Goal: Task Accomplishment & Management: Use online tool/utility

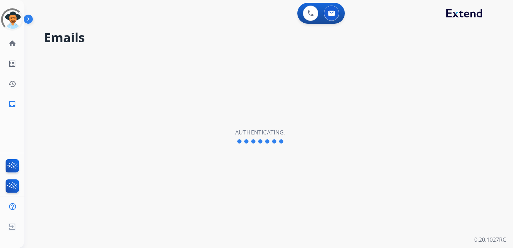
select select "**********"
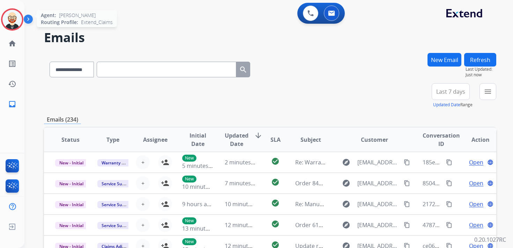
click at [13, 15] on img at bounding box center [12, 20] width 20 height 20
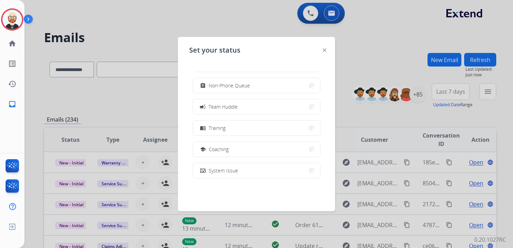
scroll to position [59, 0]
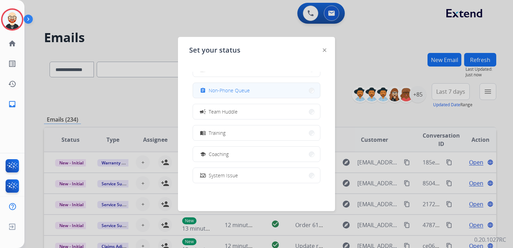
click at [211, 91] on span "Non-Phone Queue" at bounding box center [229, 90] width 41 height 7
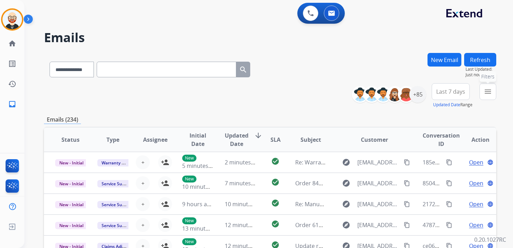
click at [486, 88] on mat-icon "menu" at bounding box center [488, 92] width 8 height 8
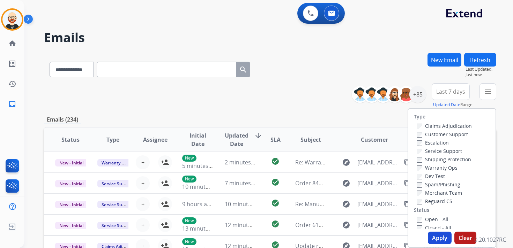
click at [439, 150] on label "Service Support" at bounding box center [439, 151] width 45 height 7
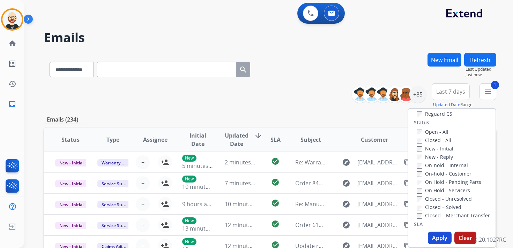
scroll to position [89, 0]
click at [434, 147] on label "New - Initial" at bounding box center [435, 147] width 37 height 7
click at [434, 154] on label "New - Reply" at bounding box center [435, 155] width 36 height 7
click at [434, 237] on button "Apply" at bounding box center [440, 238] width 24 height 13
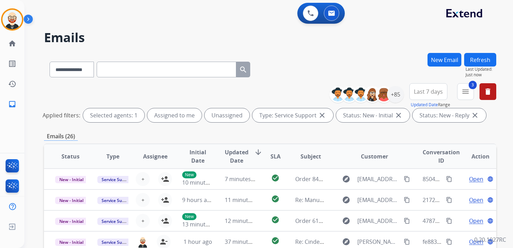
click at [427, 93] on span "Last 7 days" at bounding box center [428, 91] width 29 height 3
click at [416, 171] on div "Last 90 days" at bounding box center [426, 176] width 38 height 10
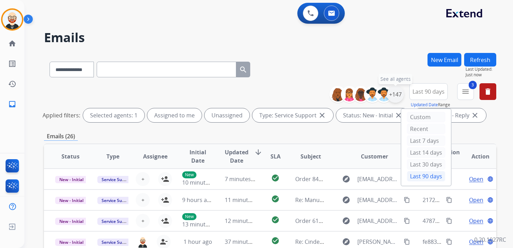
click at [396, 96] on div "+147" at bounding box center [395, 94] width 17 height 17
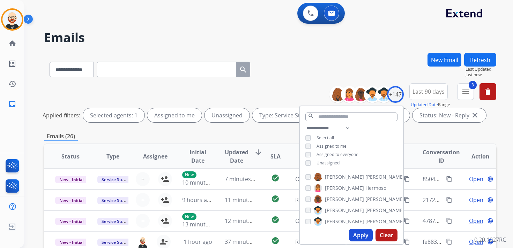
click at [328, 59] on div "**********" at bounding box center [270, 68] width 452 height 30
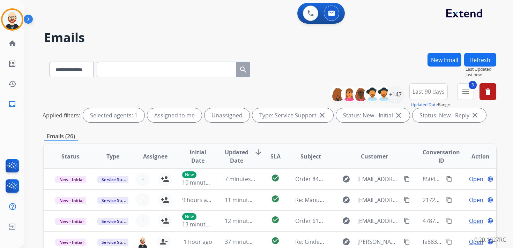
click at [227, 155] on span "Updated Date" at bounding box center [237, 156] width 24 height 17
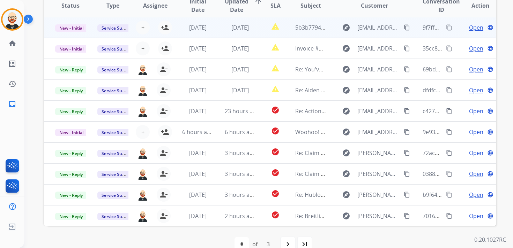
scroll to position [153, 0]
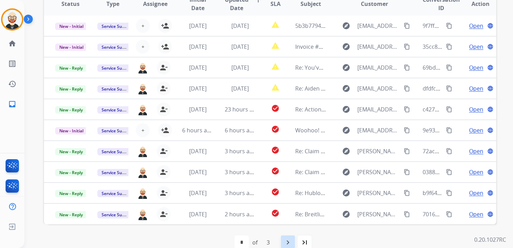
click at [291, 239] on mat-icon "navigate_next" at bounding box center [288, 243] width 8 height 8
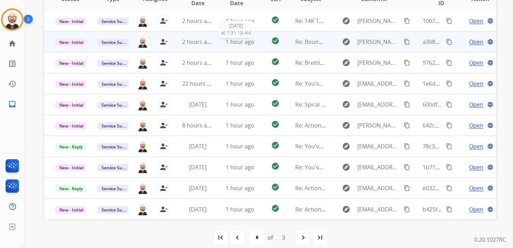
scroll to position [165, 0]
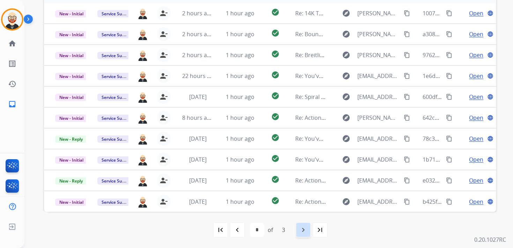
click at [303, 231] on mat-icon "navigate_next" at bounding box center [303, 230] width 8 height 8
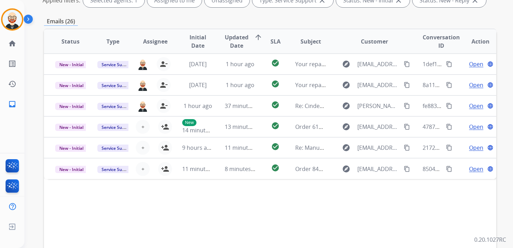
scroll to position [116, 0]
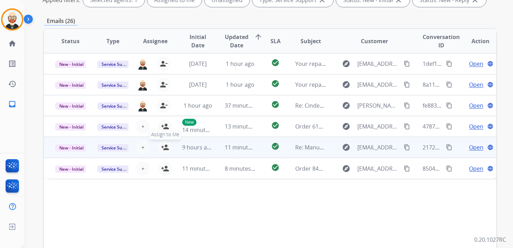
click at [164, 147] on mat-icon "person_add" at bounding box center [165, 147] width 8 height 8
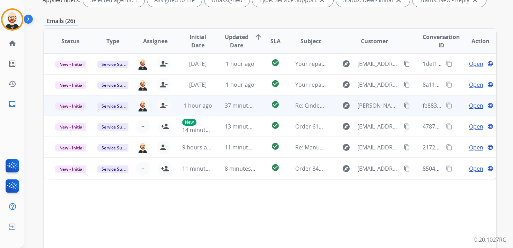
scroll to position [0, 0]
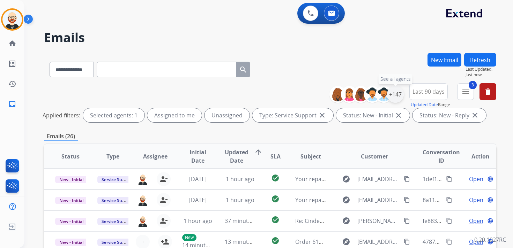
click at [399, 94] on div "+147" at bounding box center [395, 94] width 17 height 17
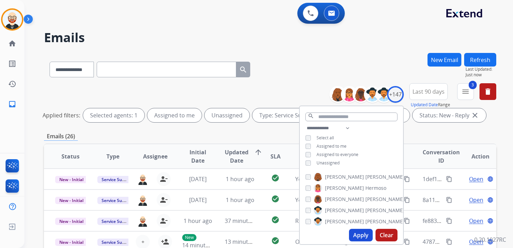
click at [332, 165] on span "Unassigned" at bounding box center [328, 163] width 23 height 6
click at [360, 234] on button "Apply" at bounding box center [361, 235] width 24 height 13
select select "*"
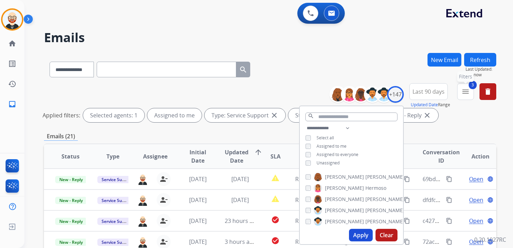
click at [461, 88] on button "3 menu Filters" at bounding box center [465, 91] width 17 height 17
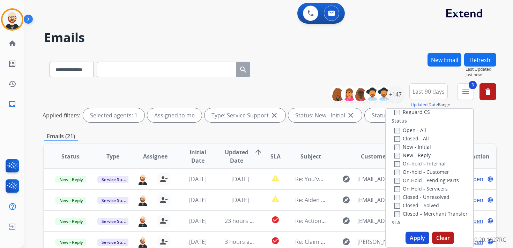
scroll to position [28, 0]
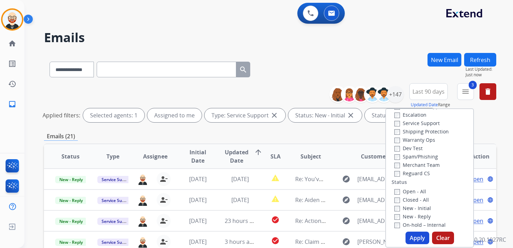
click at [402, 122] on label "Service Support" at bounding box center [416, 123] width 45 height 7
click at [416, 237] on button "Apply" at bounding box center [418, 238] width 24 height 13
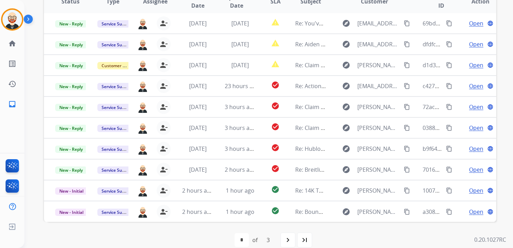
scroll to position [154, 0]
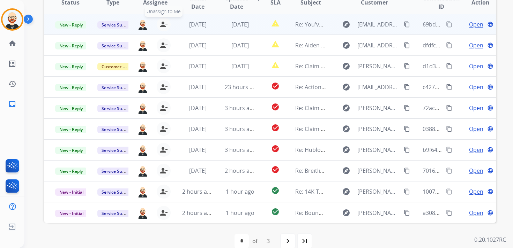
click at [162, 24] on mat-icon "person_remove" at bounding box center [163, 24] width 8 height 8
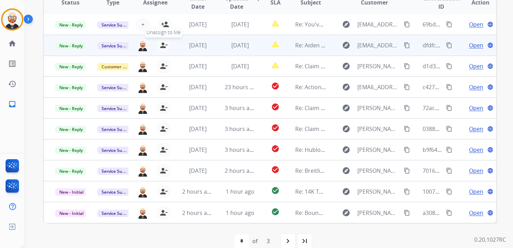
click at [162, 49] on mat-icon "person_remove" at bounding box center [163, 45] width 8 height 8
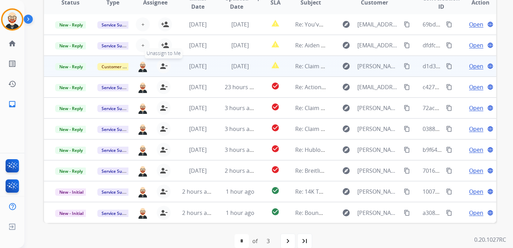
click at [162, 66] on mat-icon "person_remove" at bounding box center [163, 66] width 8 height 8
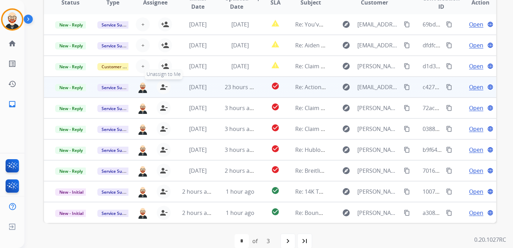
click at [162, 85] on mat-icon "person_remove" at bounding box center [163, 87] width 8 height 8
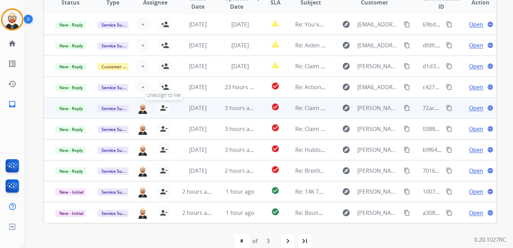
click at [161, 110] on mat-icon "person_remove" at bounding box center [163, 108] width 8 height 8
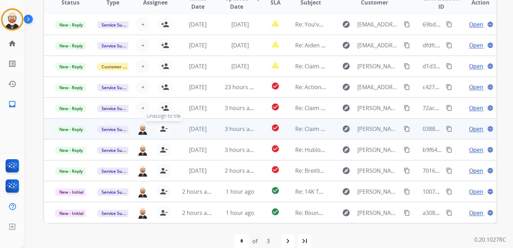
click at [162, 129] on mat-icon "person_remove" at bounding box center [163, 129] width 8 height 8
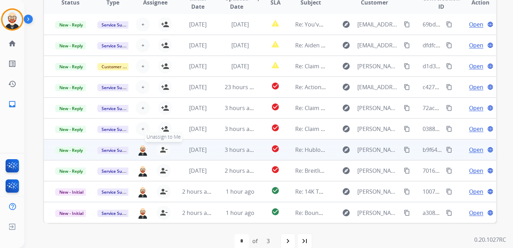
click at [162, 148] on mat-icon "person_remove" at bounding box center [163, 150] width 8 height 8
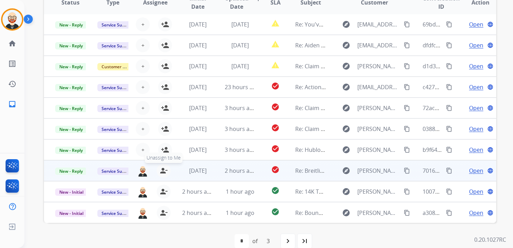
click at [161, 168] on mat-icon "person_remove" at bounding box center [163, 171] width 8 height 8
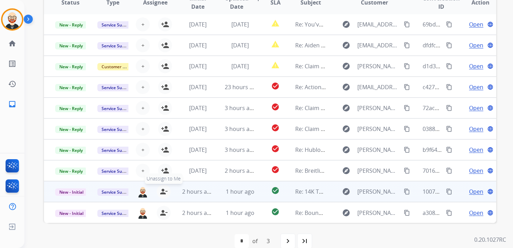
click at [159, 194] on mat-icon "person_remove" at bounding box center [163, 192] width 8 height 8
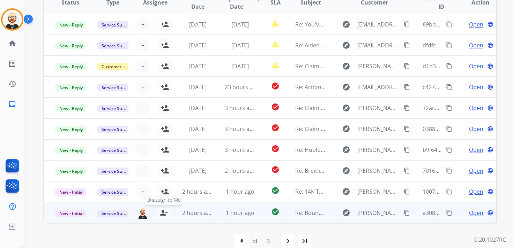
click at [162, 213] on mat-icon "person_remove" at bounding box center [163, 213] width 8 height 8
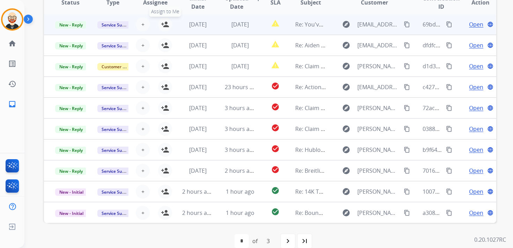
click at [166, 25] on mat-icon "person_add" at bounding box center [165, 24] width 8 height 8
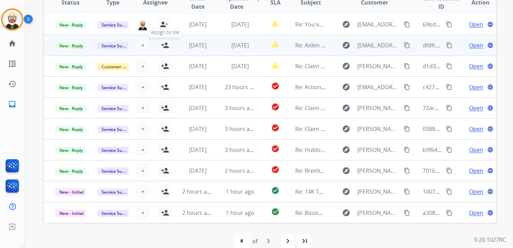
click at [167, 49] on mat-icon "person_add" at bounding box center [165, 45] width 8 height 8
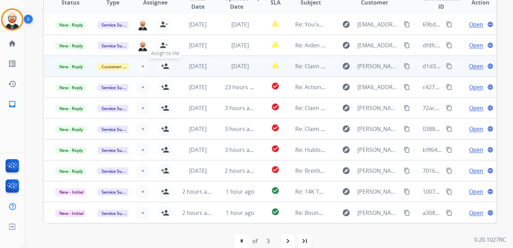
click at [165, 68] on mat-icon "person_add" at bounding box center [165, 66] width 8 height 8
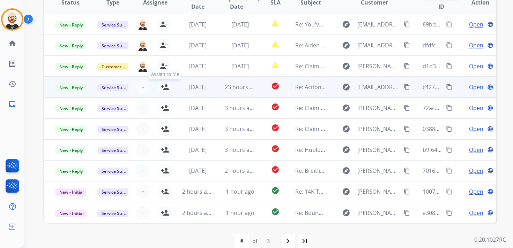
click at [165, 86] on mat-icon "person_add" at bounding box center [165, 87] width 8 height 8
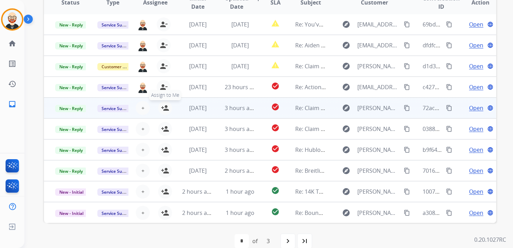
click at [165, 114] on button "person_add Assign to Me" at bounding box center [165, 108] width 14 height 14
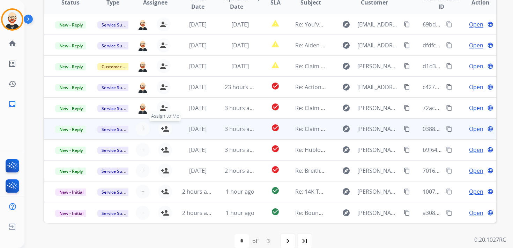
click at [166, 129] on mat-icon "person_add" at bounding box center [165, 129] width 8 height 8
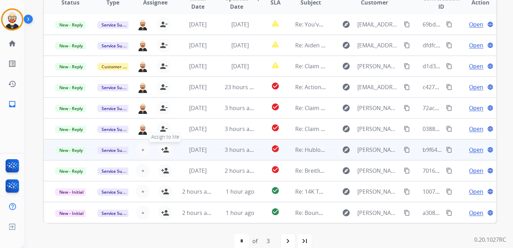
click at [166, 149] on mat-icon "person_add" at bounding box center [165, 150] width 8 height 8
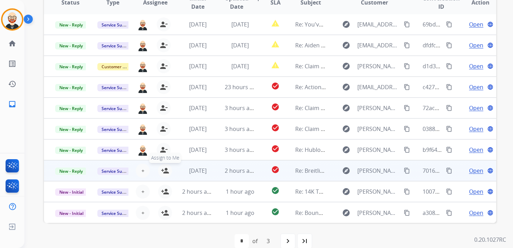
click at [164, 175] on button "person_add Assign to Me" at bounding box center [165, 171] width 14 height 14
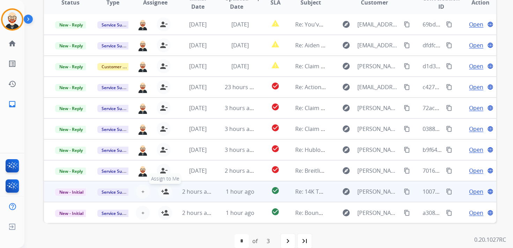
click at [166, 190] on mat-icon "person_add" at bounding box center [165, 192] width 8 height 8
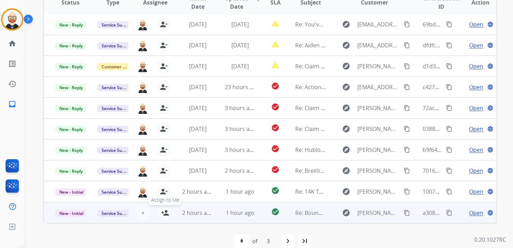
click at [166, 208] on button "person_add Assign to Me" at bounding box center [165, 213] width 14 height 14
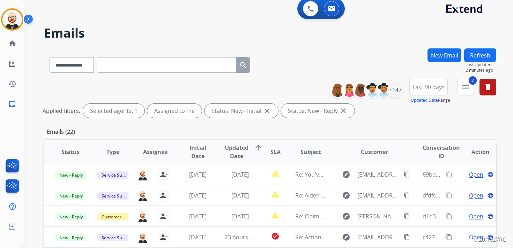
scroll to position [0, 0]
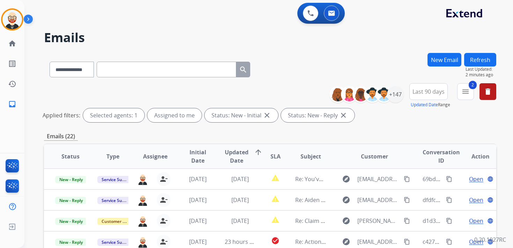
click at [482, 59] on button "Refresh" at bounding box center [480, 60] width 32 height 14
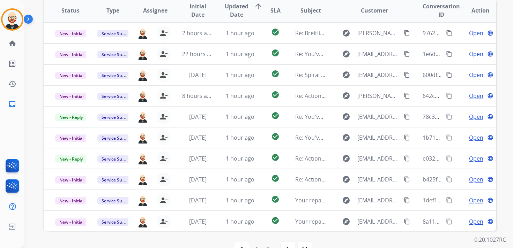
scroll to position [147, 0]
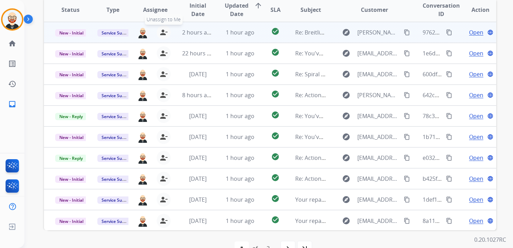
click at [163, 33] on mat-icon "person_remove" at bounding box center [163, 32] width 8 height 8
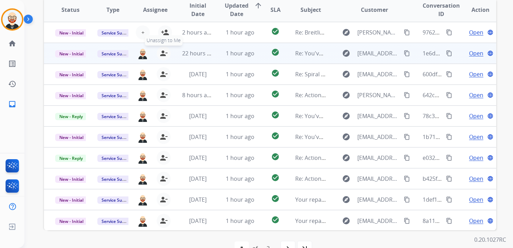
click at [161, 52] on mat-icon "person_remove" at bounding box center [163, 53] width 8 height 8
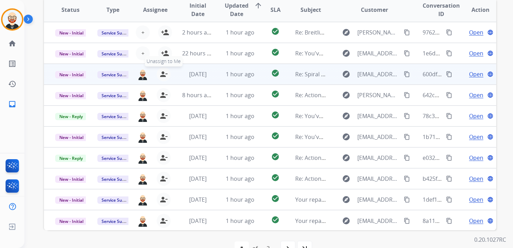
click at [161, 74] on mat-icon "person_remove" at bounding box center [163, 74] width 8 height 8
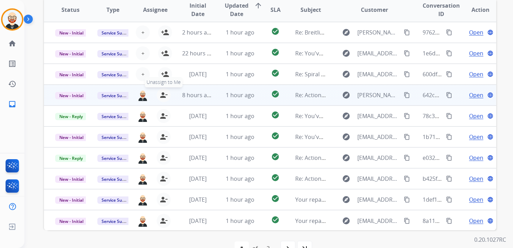
click at [161, 95] on mat-icon "person_remove" at bounding box center [163, 95] width 8 height 8
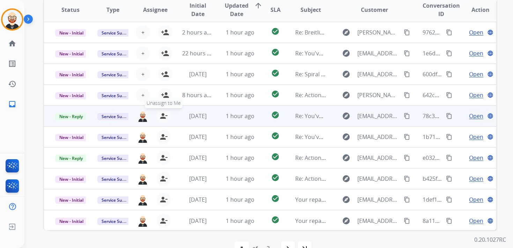
click at [161, 114] on mat-icon "person_remove" at bounding box center [163, 116] width 8 height 8
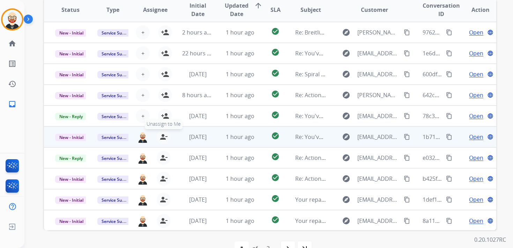
click at [163, 136] on mat-icon "person_remove" at bounding box center [163, 137] width 8 height 8
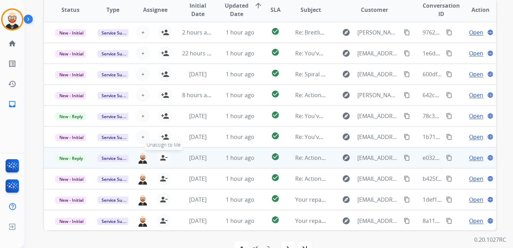
click at [163, 155] on mat-icon "person_remove" at bounding box center [163, 158] width 8 height 8
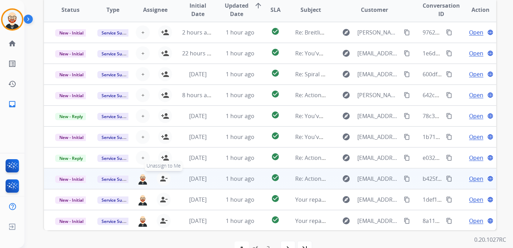
click at [162, 182] on mat-icon "person_remove" at bounding box center [163, 179] width 8 height 8
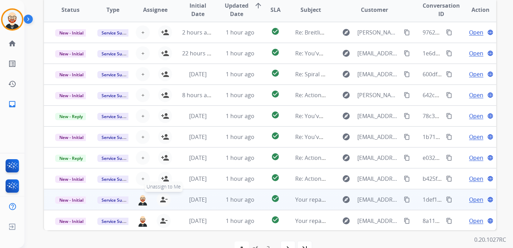
click at [160, 200] on mat-icon "person_remove" at bounding box center [163, 200] width 8 height 8
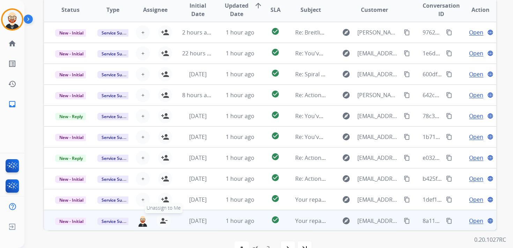
click at [160, 220] on mat-icon "person_remove" at bounding box center [163, 221] width 8 height 8
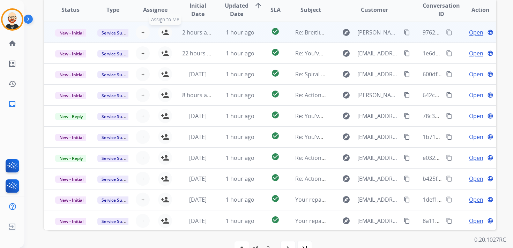
click at [166, 34] on mat-icon "person_add" at bounding box center [165, 32] width 8 height 8
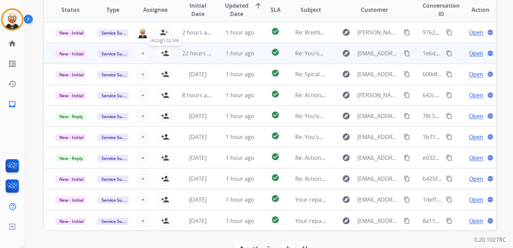
click at [165, 56] on mat-icon "person_add" at bounding box center [165, 53] width 8 height 8
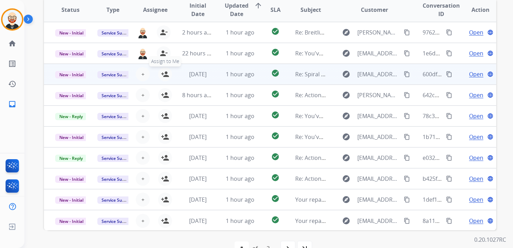
click at [165, 72] on mat-icon "person_add" at bounding box center [165, 74] width 8 height 8
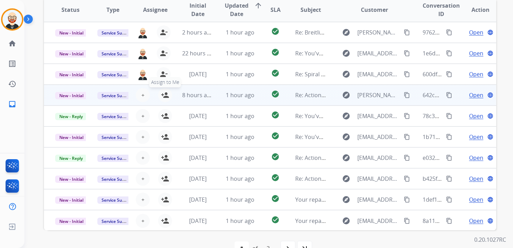
click at [165, 93] on mat-icon "person_add" at bounding box center [165, 95] width 8 height 8
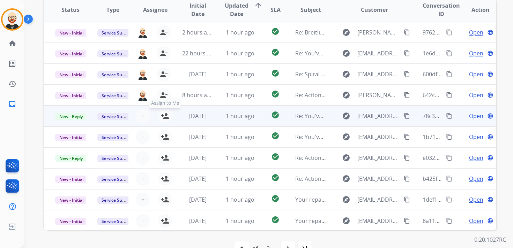
click at [165, 119] on mat-icon "person_add" at bounding box center [165, 116] width 8 height 8
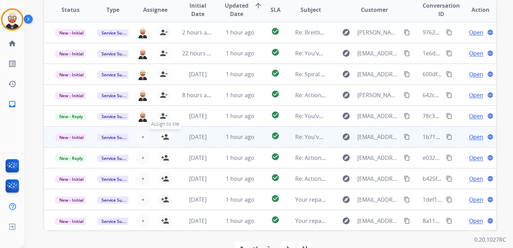
click at [165, 141] on mat-icon "person_add" at bounding box center [165, 137] width 8 height 8
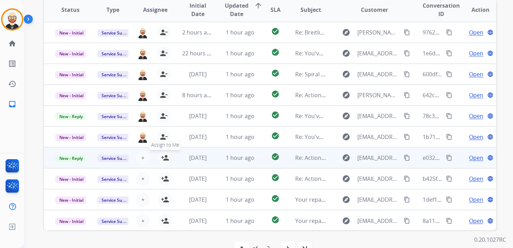
click at [165, 157] on mat-icon "person_add" at bounding box center [165, 158] width 8 height 8
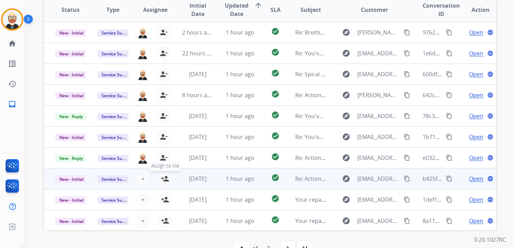
click at [165, 179] on mat-icon "person_add" at bounding box center [165, 179] width 8 height 8
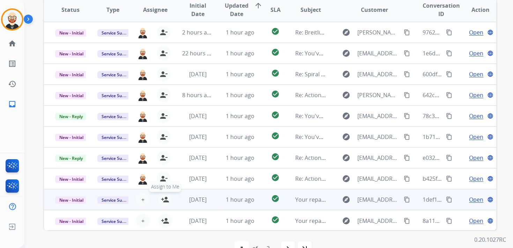
click at [165, 202] on mat-icon "person_add" at bounding box center [165, 200] width 8 height 8
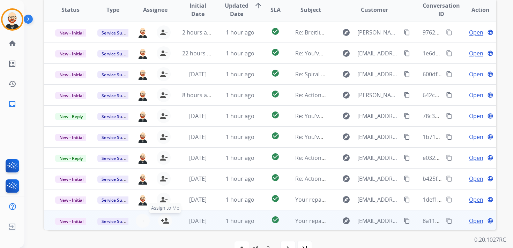
click at [165, 220] on mat-icon "person_add" at bounding box center [165, 221] width 8 height 8
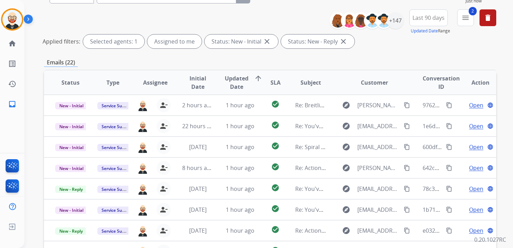
scroll to position [0, 0]
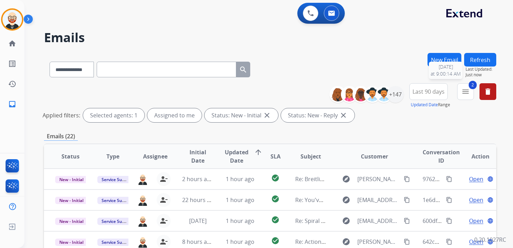
click at [481, 68] on span "Last Updated:" at bounding box center [481, 70] width 31 height 6
click at [481, 56] on button "Refresh" at bounding box center [480, 60] width 32 height 14
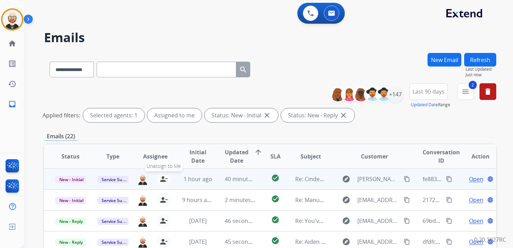
click at [163, 178] on mat-icon "person_remove" at bounding box center [163, 179] width 8 height 8
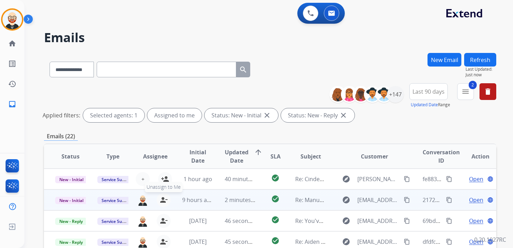
click at [163, 198] on mat-icon "person_remove" at bounding box center [163, 200] width 8 height 8
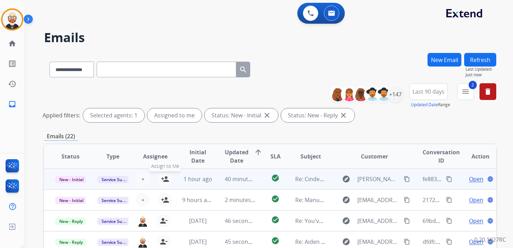
click at [163, 181] on mat-icon "person_add" at bounding box center [165, 179] width 8 height 8
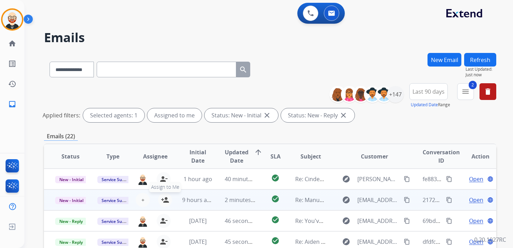
click at [163, 198] on mat-icon "person_add" at bounding box center [165, 200] width 8 height 8
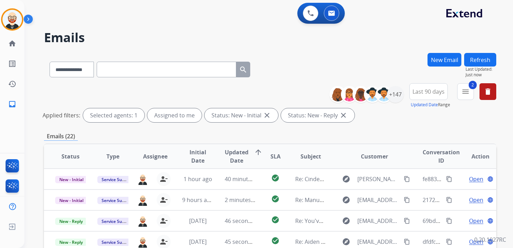
click at [471, 57] on button "Refresh" at bounding box center [480, 60] width 32 height 14
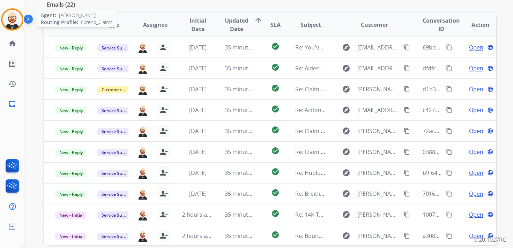
click at [14, 22] on img at bounding box center [12, 20] width 20 height 20
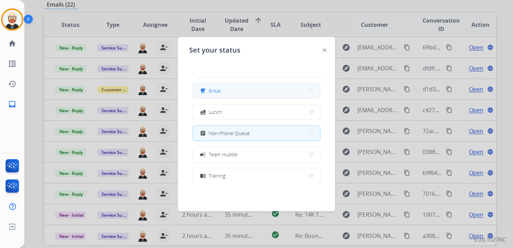
scroll to position [18, 0]
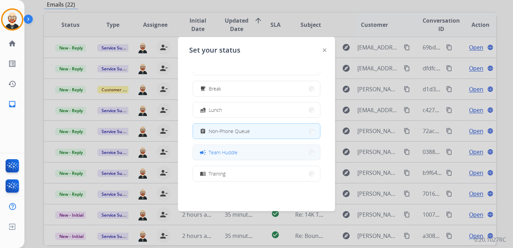
click at [249, 147] on button "campaign Team Huddle" at bounding box center [256, 152] width 127 height 15
